Goal: Information Seeking & Learning: Learn about a topic

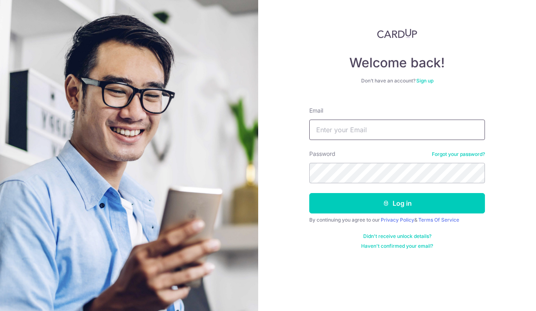
click at [376, 130] on input "Email" at bounding box center [397, 130] width 176 height 20
type input "[EMAIL_ADDRESS][DOMAIN_NAME]"
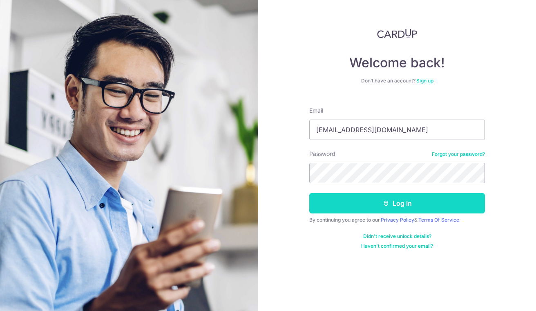
click at [410, 200] on button "Log in" at bounding box center [397, 203] width 176 height 20
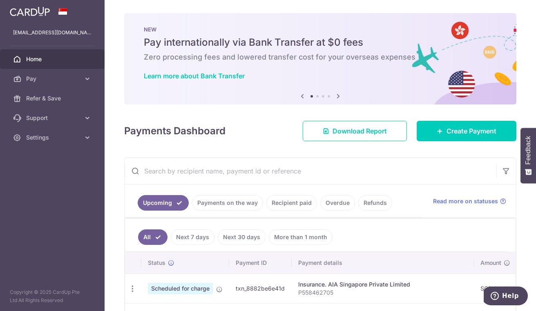
click at [333, 95] on icon at bounding box center [338, 96] width 10 height 10
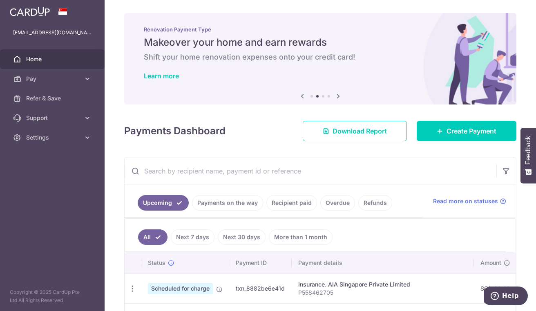
click at [334, 95] on icon at bounding box center [338, 96] width 10 height 10
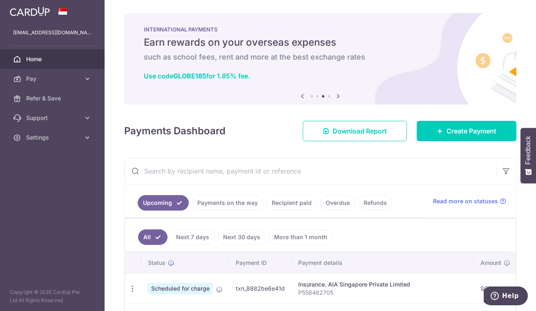
click at [334, 95] on icon at bounding box center [338, 96] width 10 height 10
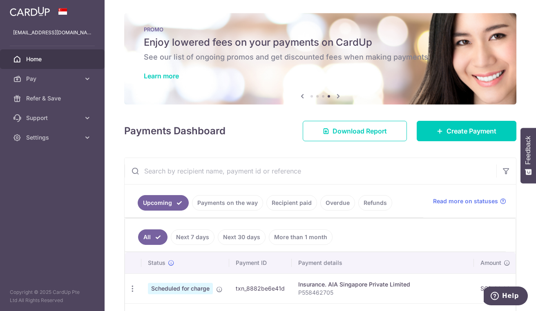
click at [334, 95] on icon at bounding box center [338, 96] width 10 height 10
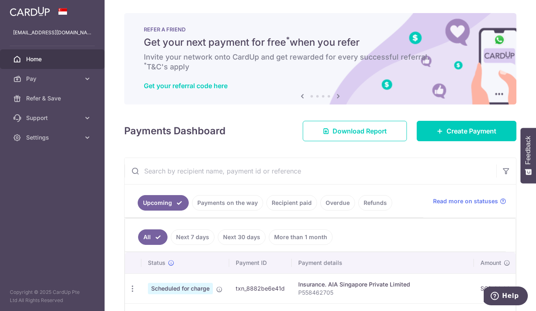
click at [334, 95] on icon at bounding box center [338, 96] width 10 height 10
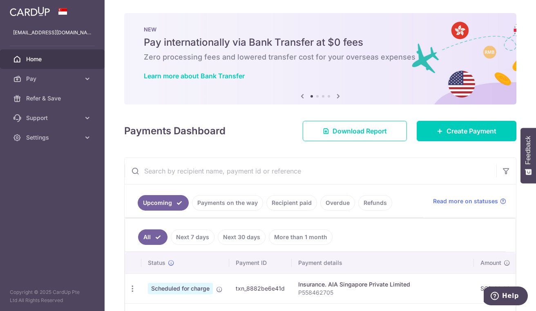
click at [334, 95] on icon at bounding box center [338, 96] width 10 height 10
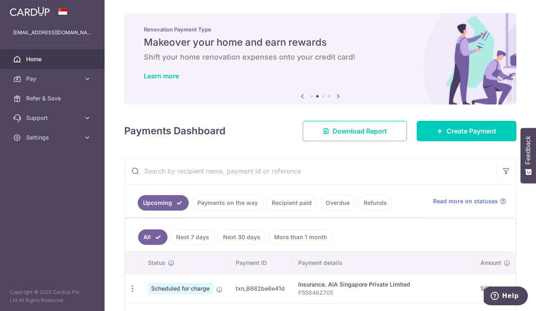
click at [334, 95] on icon at bounding box center [338, 96] width 10 height 10
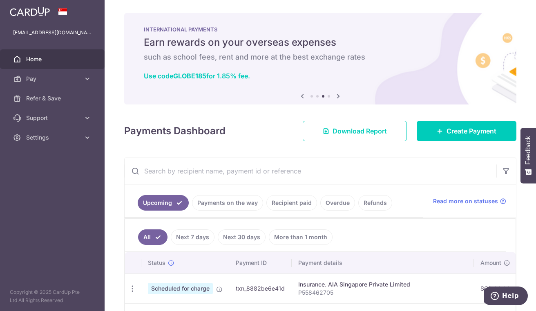
click at [337, 95] on icon at bounding box center [338, 96] width 10 height 10
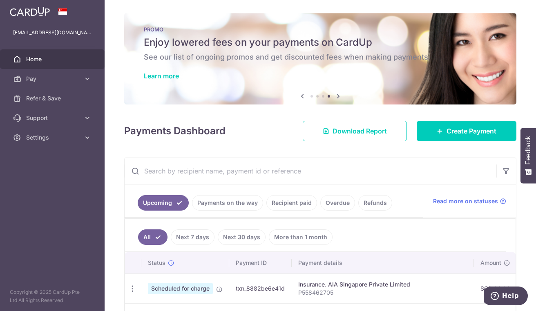
click at [337, 95] on icon at bounding box center [338, 96] width 10 height 10
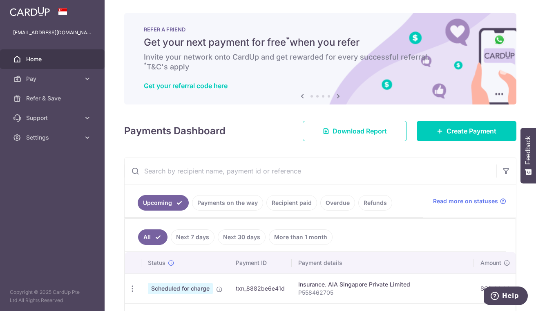
click at [298, 93] on icon at bounding box center [302, 96] width 10 height 10
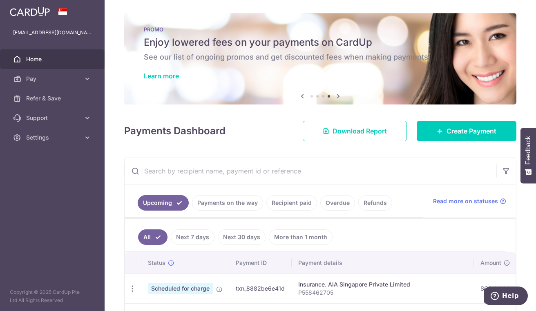
click at [299, 91] on div "PROMO Enjoy lowered fees on your payments on CardUp See our list of ongoing pro…" at bounding box center [320, 54] width 392 height 82
click at [300, 95] on icon at bounding box center [302, 96] width 10 height 10
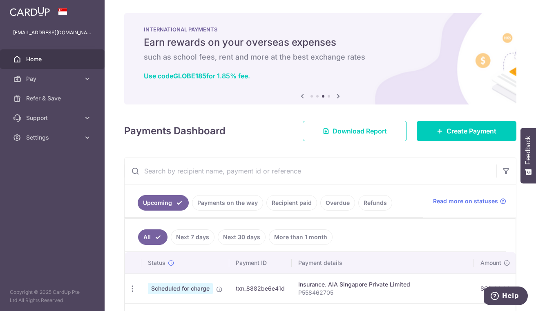
click at [302, 93] on icon at bounding box center [302, 96] width 10 height 10
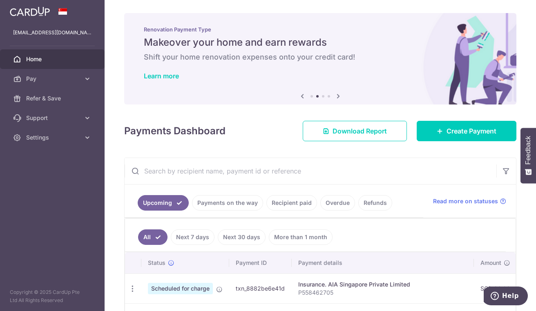
click at [302, 95] on icon at bounding box center [302, 96] width 10 height 10
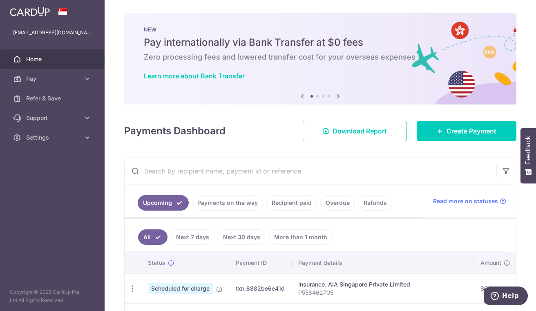
click at [302, 95] on icon at bounding box center [302, 96] width 10 height 10
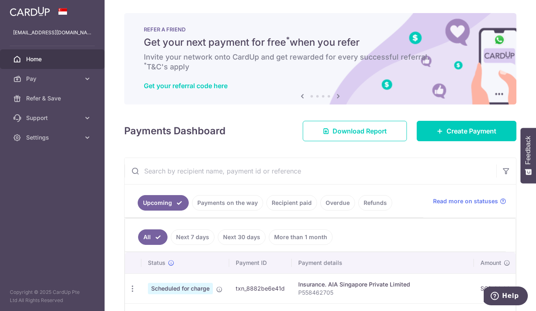
click at [302, 95] on icon at bounding box center [302, 96] width 10 height 10
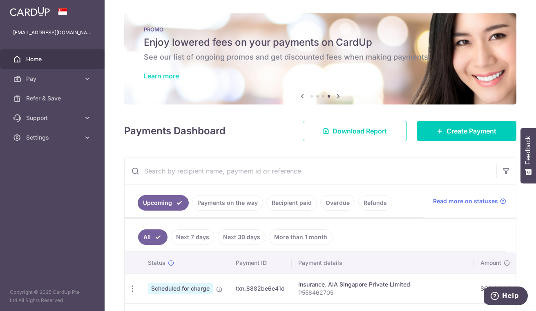
click at [168, 73] on link "Learn more" at bounding box center [161, 76] width 35 height 8
click at [302, 95] on icon at bounding box center [302, 96] width 10 height 10
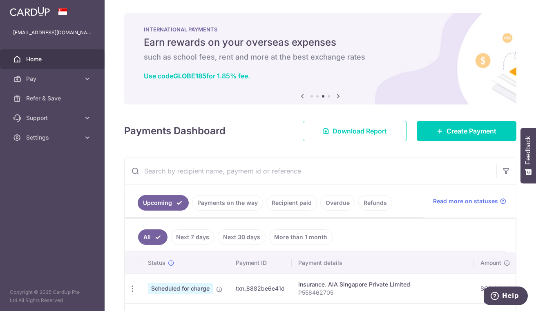
click at [302, 95] on icon at bounding box center [302, 96] width 10 height 10
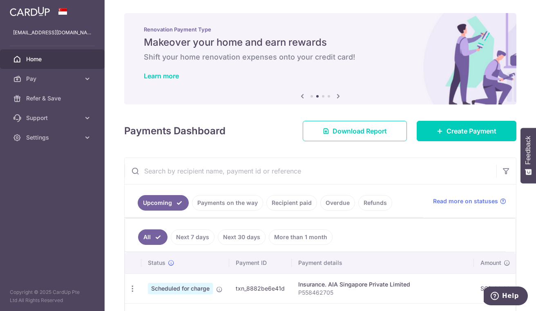
click at [302, 95] on icon at bounding box center [302, 96] width 10 height 10
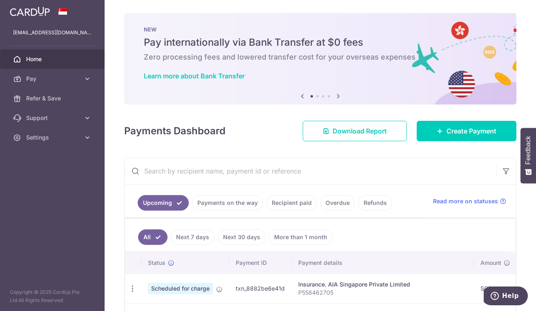
click at [302, 95] on icon at bounding box center [302, 96] width 10 height 10
